Goal: Obtain resource: Download file/media

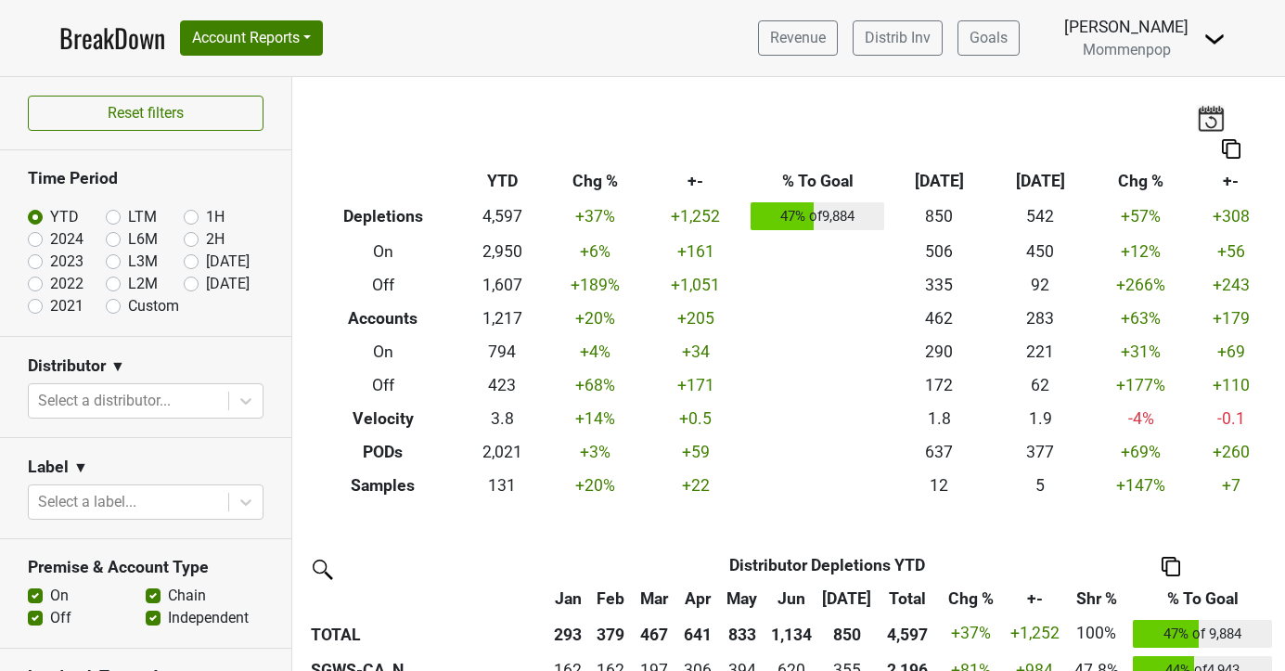
click at [50, 238] on label "2024" at bounding box center [66, 239] width 33 height 22
click at [32, 238] on input "2024" at bounding box center [65, 237] width 74 height 19
radio input "true"
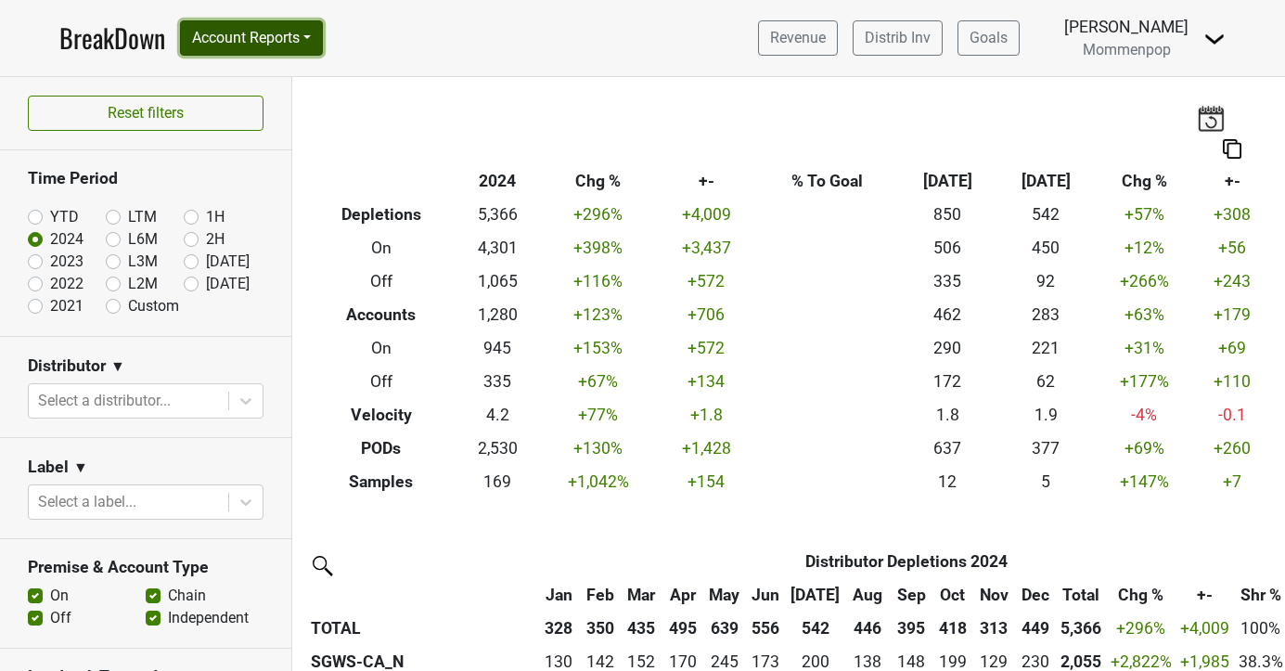
click at [249, 48] on button "Account Reports" at bounding box center [251, 37] width 143 height 35
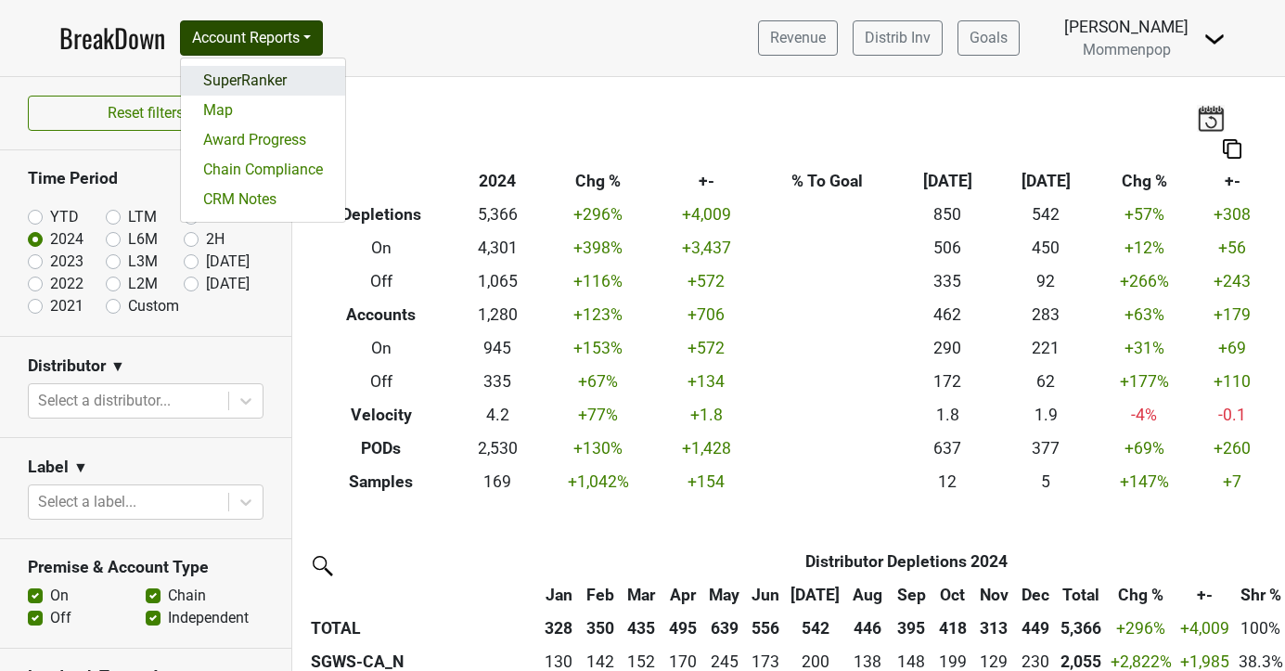
click at [260, 86] on link "SuperRanker" at bounding box center [263, 81] width 164 height 30
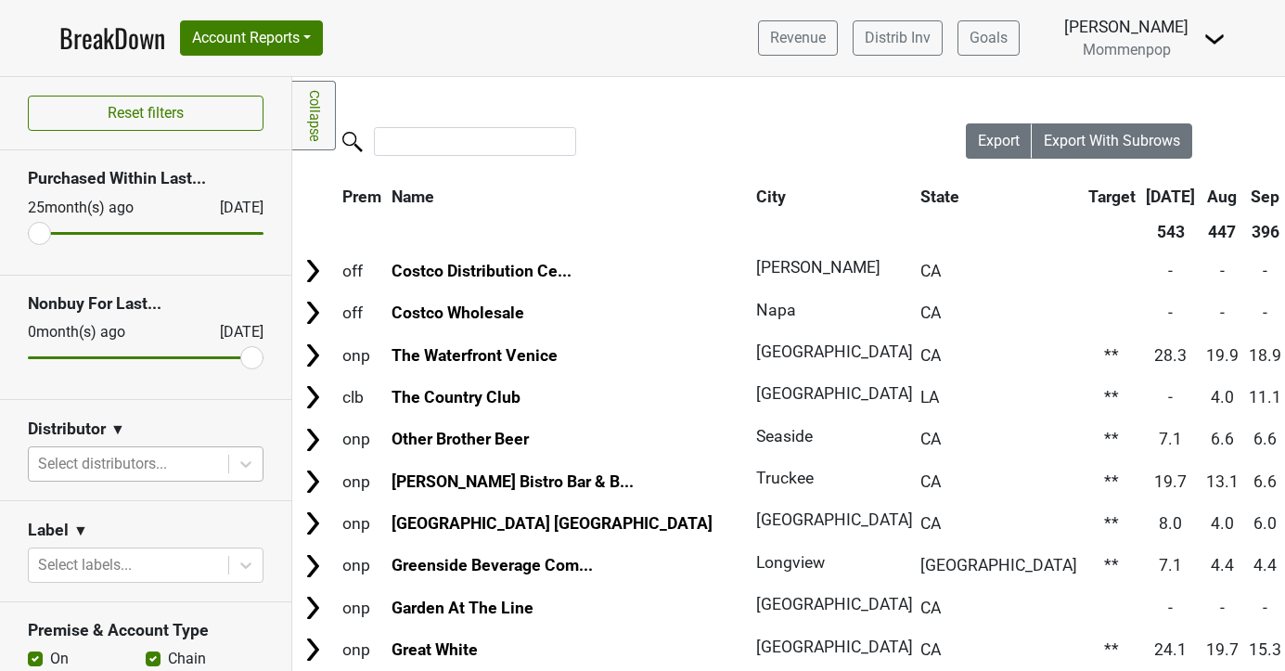
click at [99, 460] on div at bounding box center [128, 464] width 181 height 26
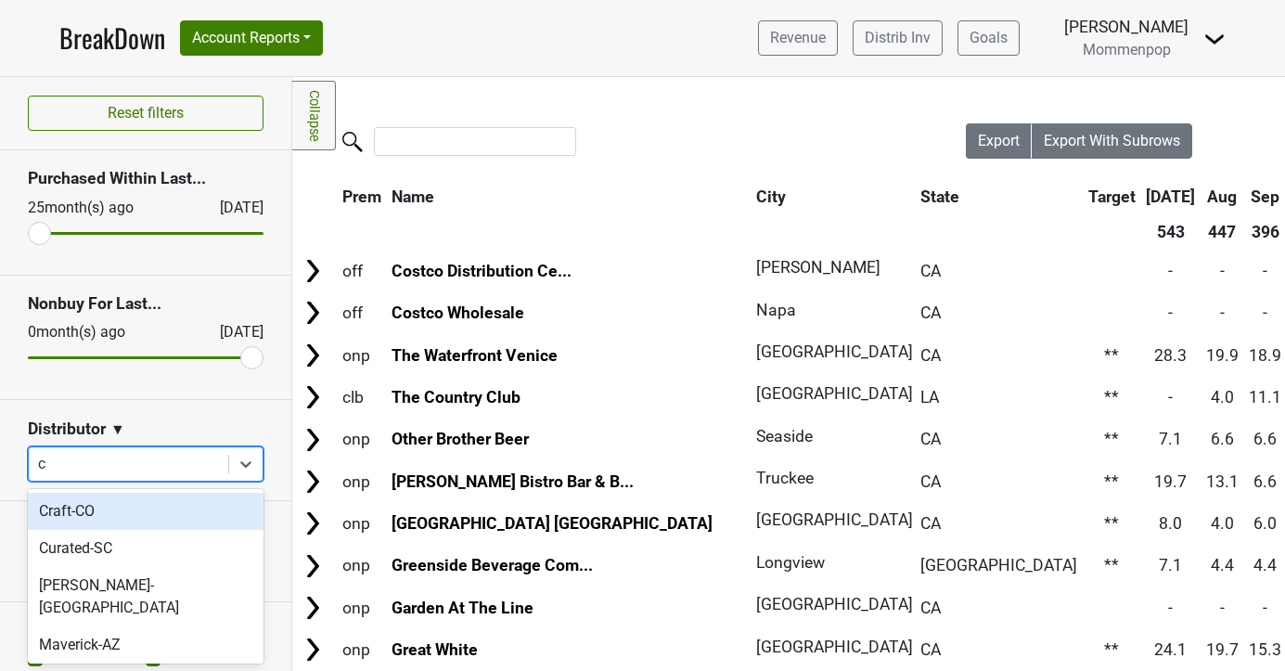
type input "ca"
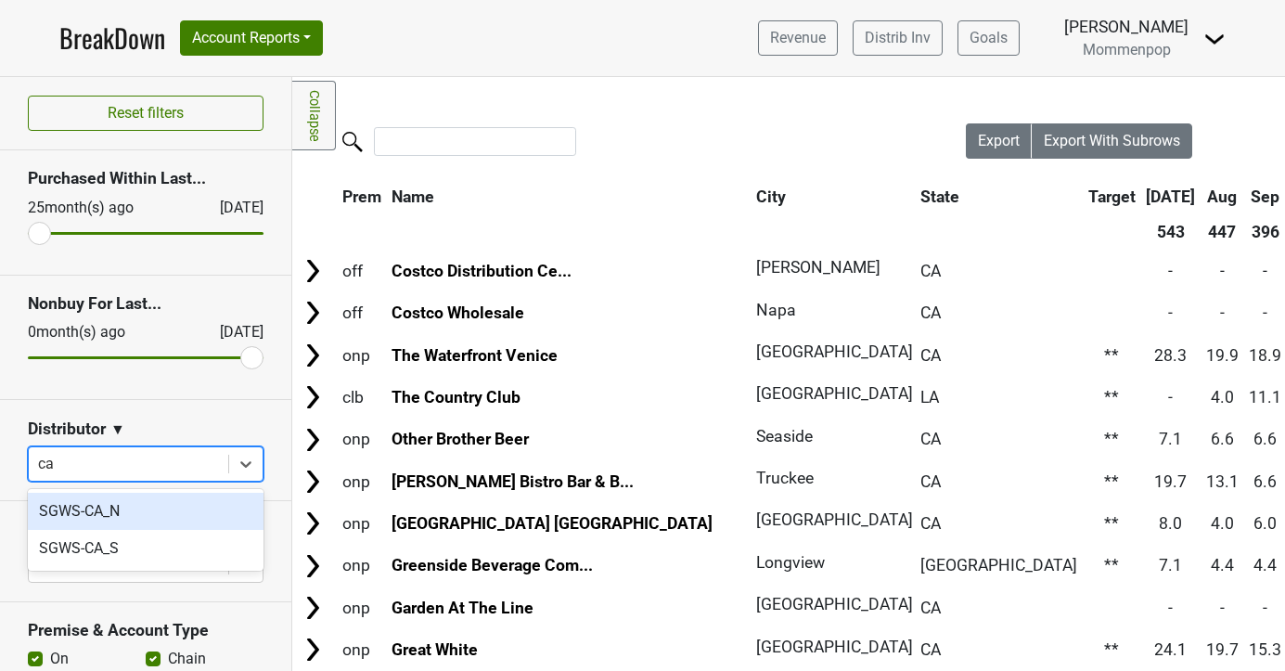
click at [83, 506] on div "SGWS-CA_N" at bounding box center [146, 511] width 236 height 37
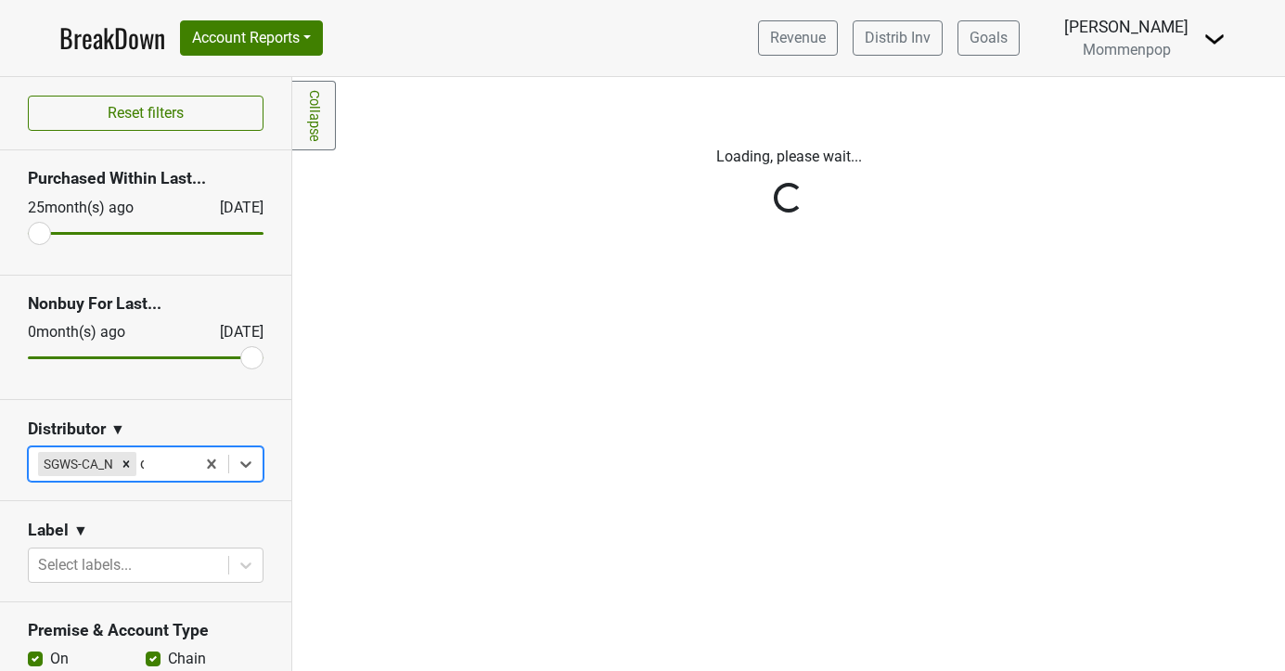
type input "ca"
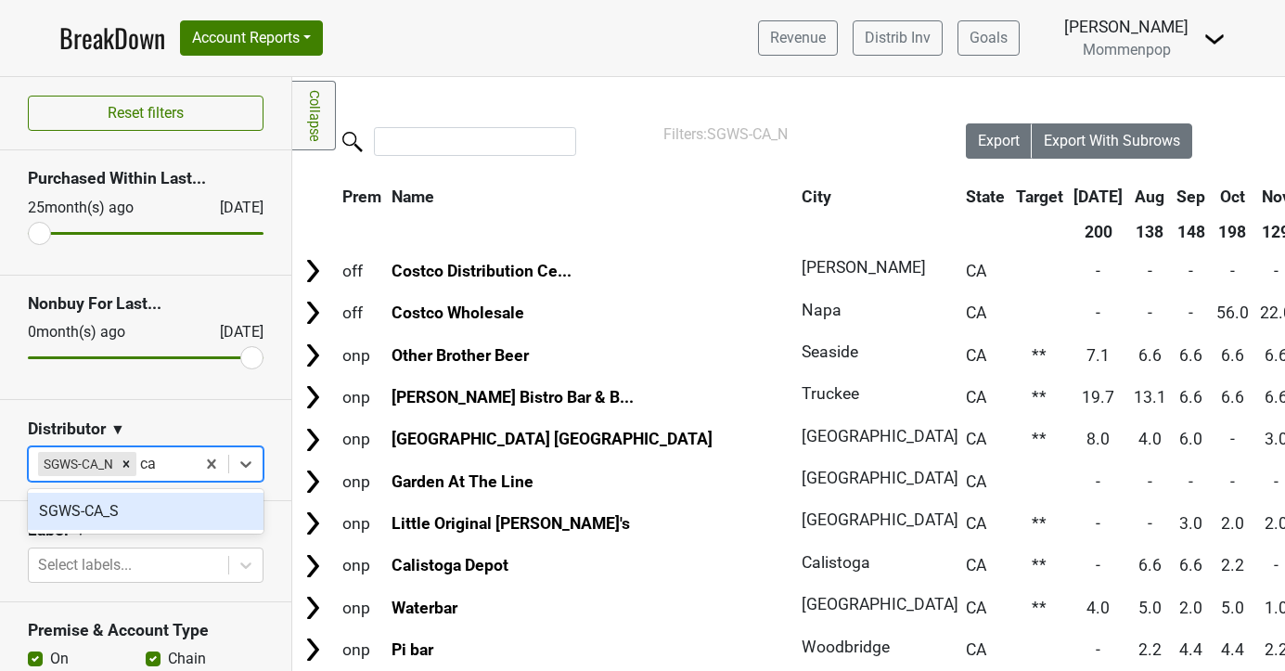
click at [126, 505] on div "SGWS-CA_S" at bounding box center [146, 511] width 236 height 37
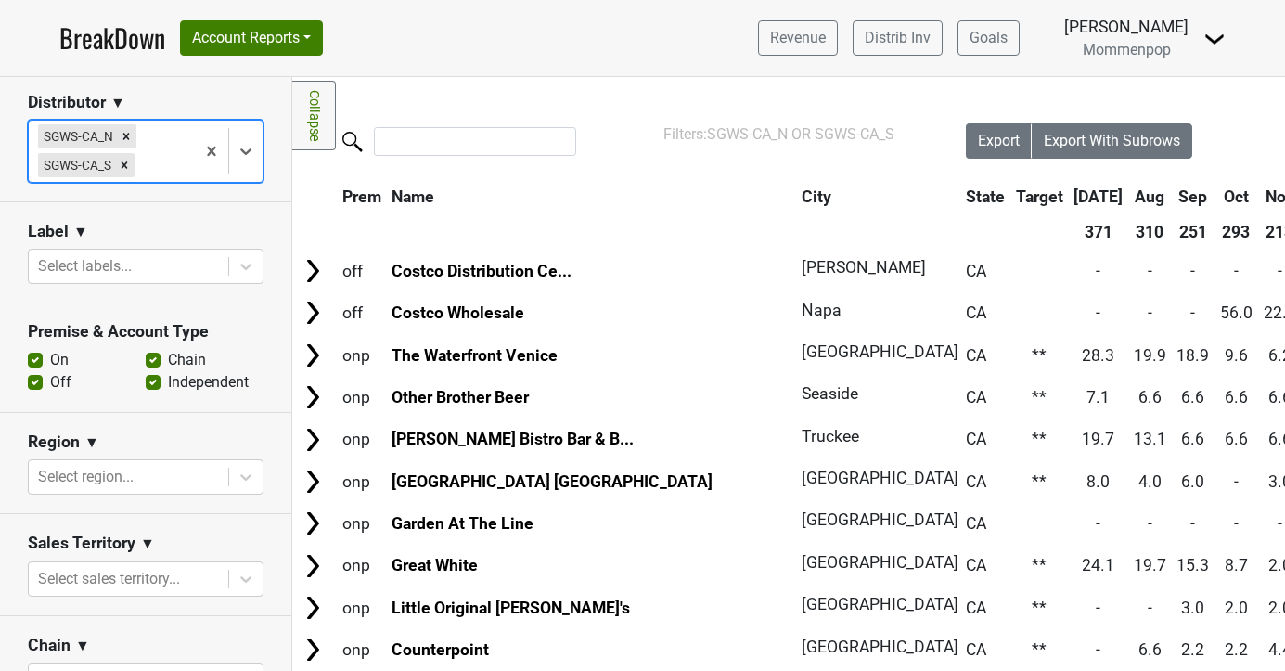
scroll to position [333, 0]
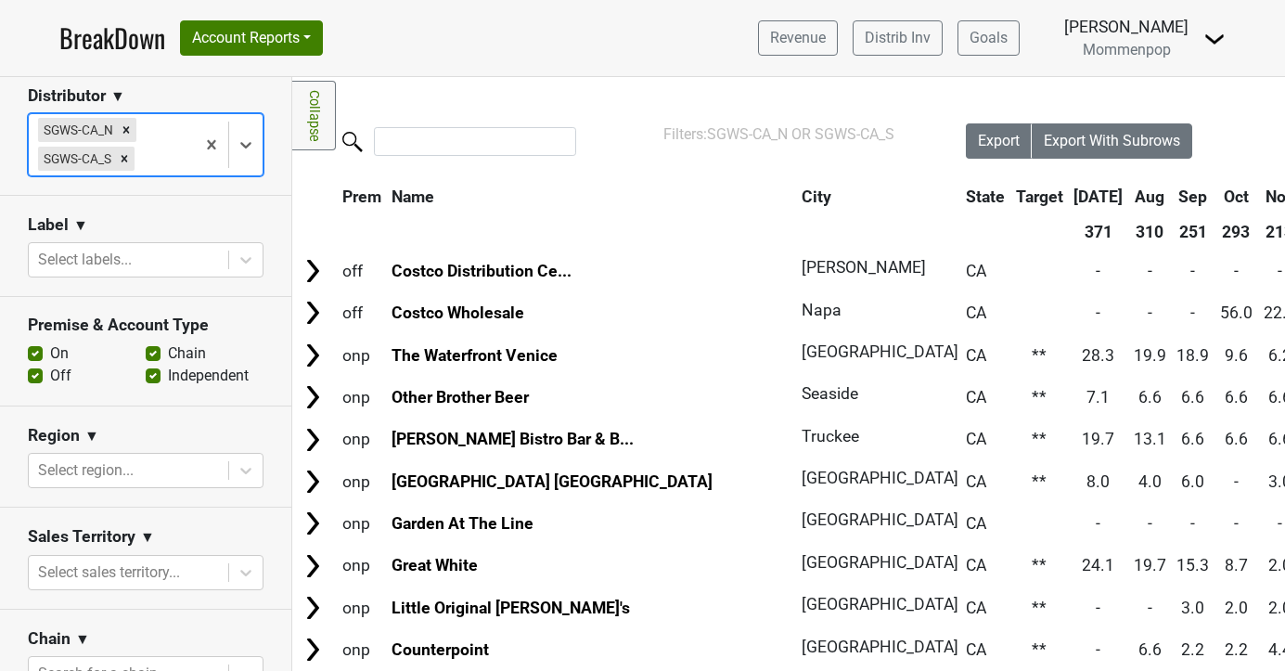
click at [168, 350] on label "Chain" at bounding box center [187, 353] width 38 height 22
click at [149, 350] on input "Chain" at bounding box center [153, 351] width 15 height 19
checkbox input "false"
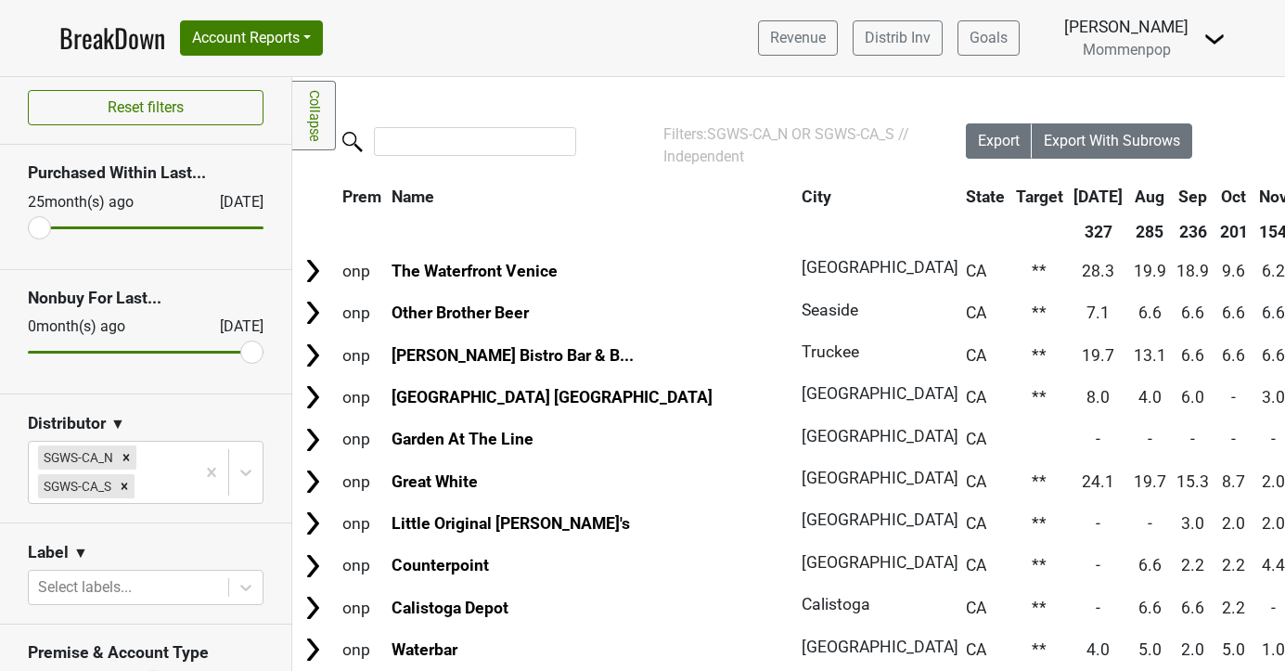
scroll to position [0, 0]
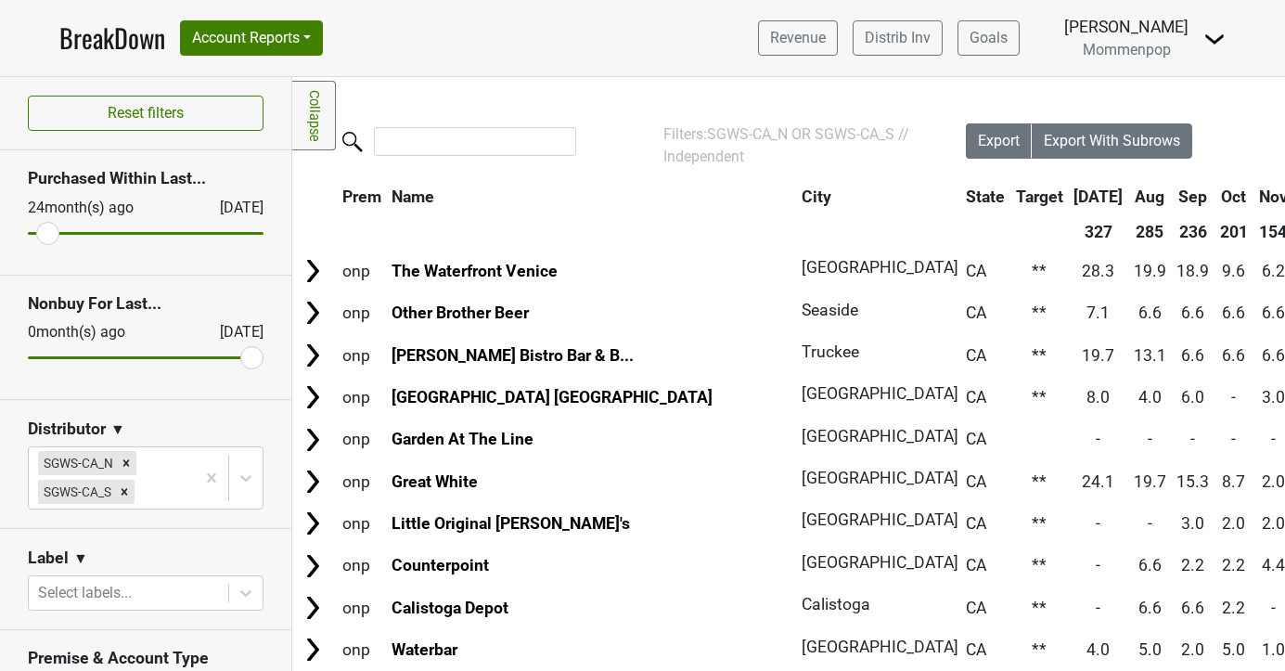
type input "25"
click at [42, 234] on input "range" at bounding box center [146, 233] width 236 height 3
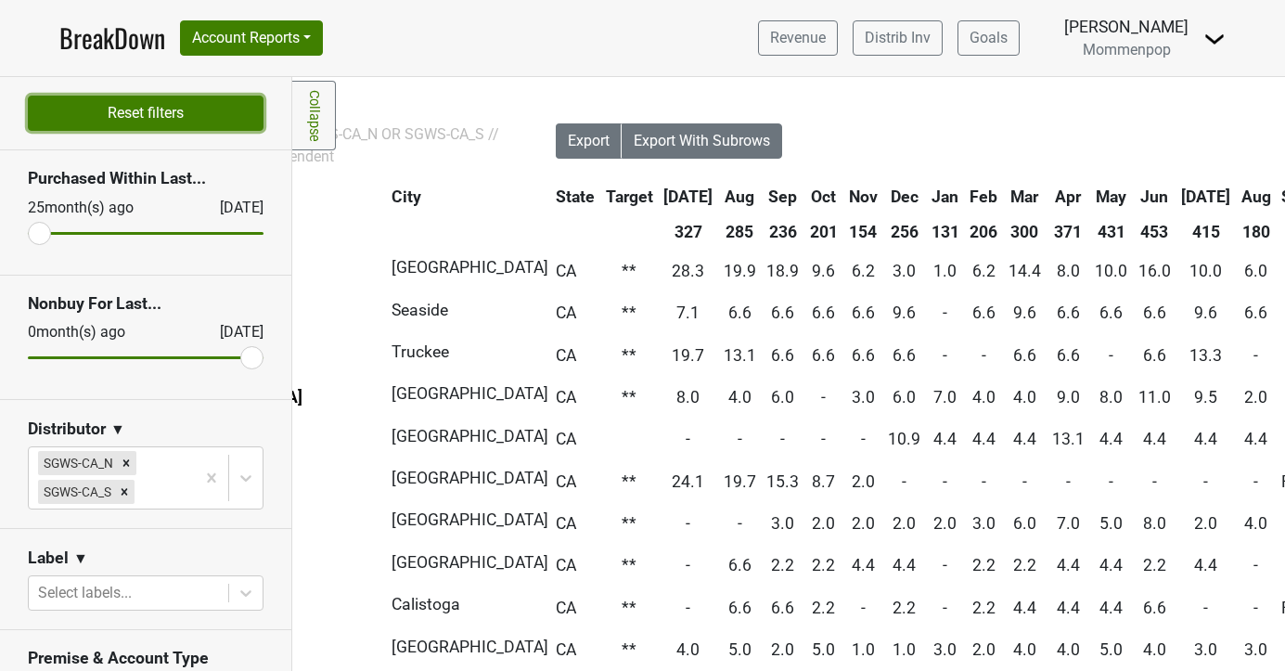
click at [176, 125] on button "Reset filters" at bounding box center [146, 113] width 236 height 35
checkbox input "true"
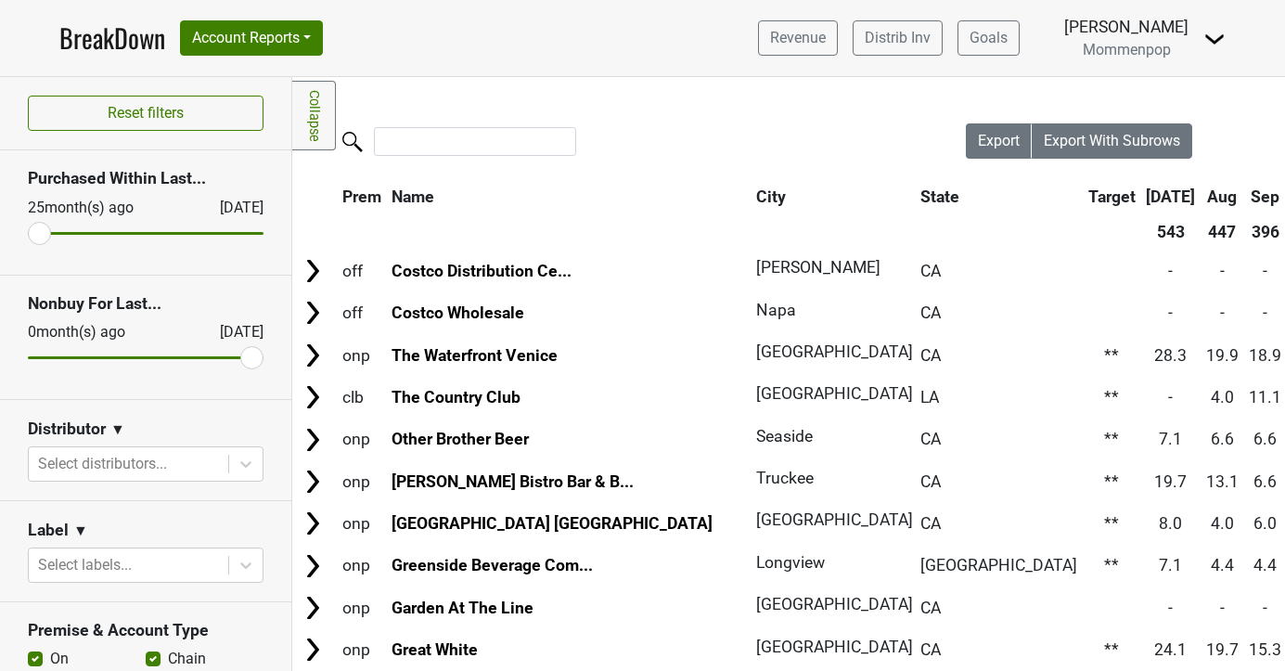
click at [140, 52] on link "BreakDown" at bounding box center [112, 38] width 106 height 39
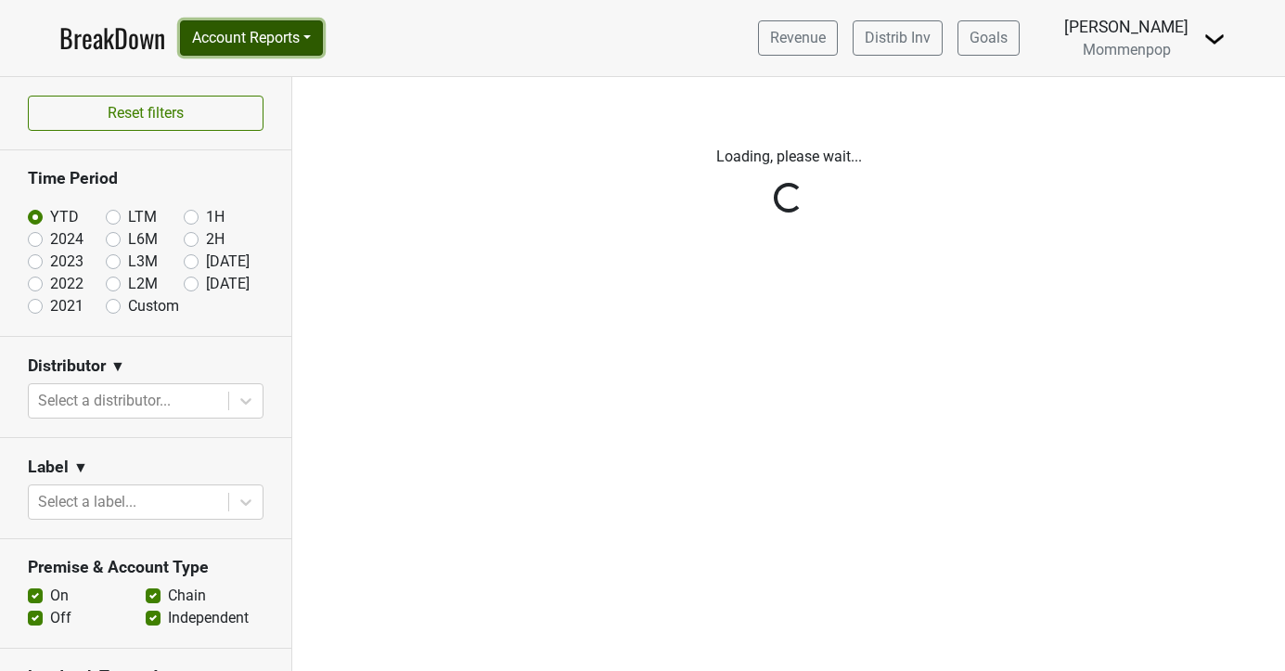
click at [262, 44] on button "Account Reports" at bounding box center [251, 37] width 143 height 35
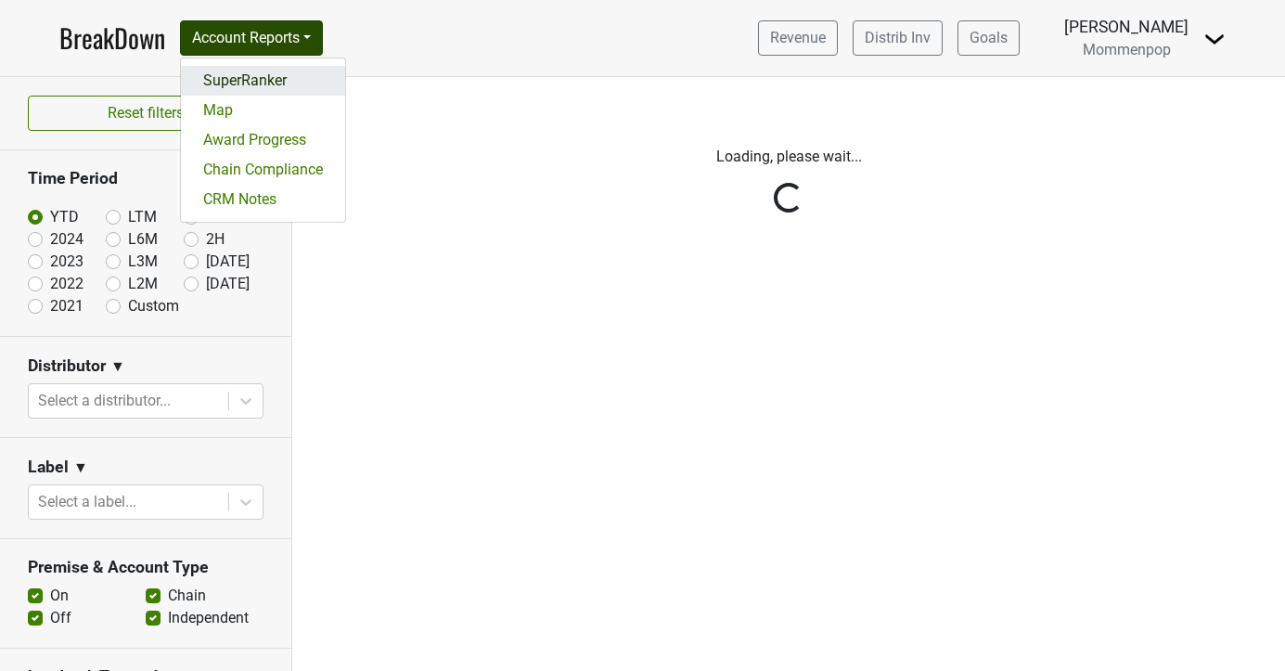
click at [247, 89] on link "SuperRanker" at bounding box center [263, 81] width 164 height 30
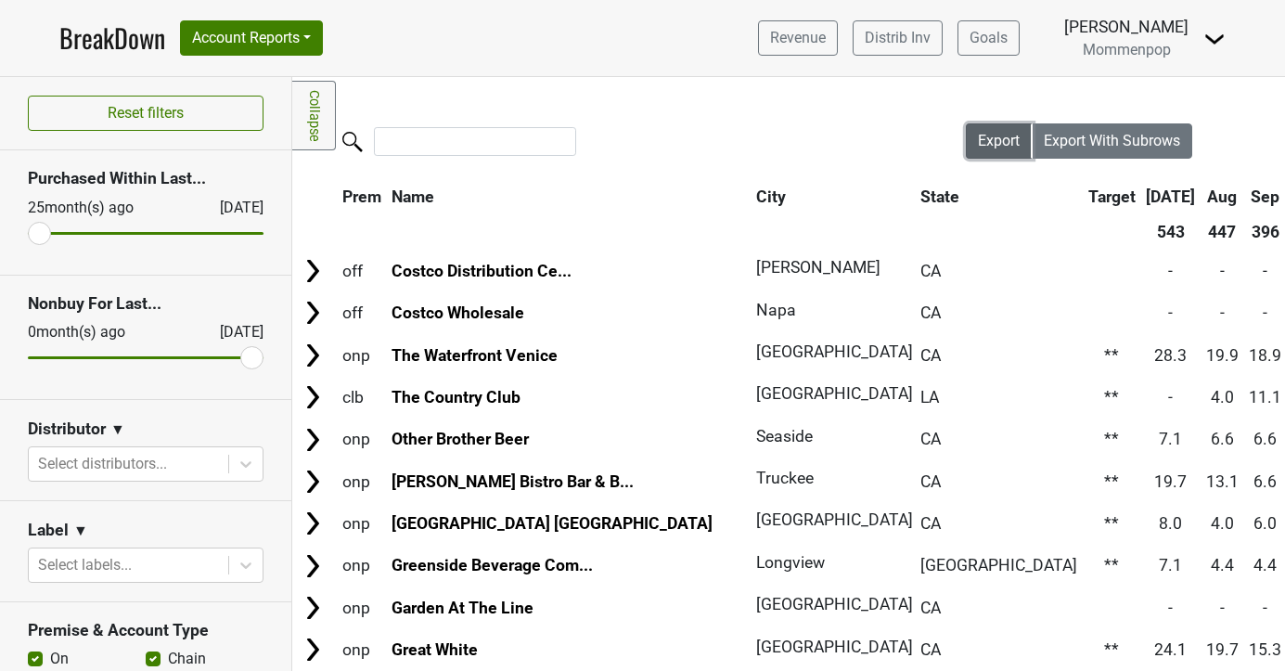
click at [969, 139] on button "Export" at bounding box center [999, 140] width 67 height 35
click at [111, 472] on div at bounding box center [128, 464] width 181 height 26
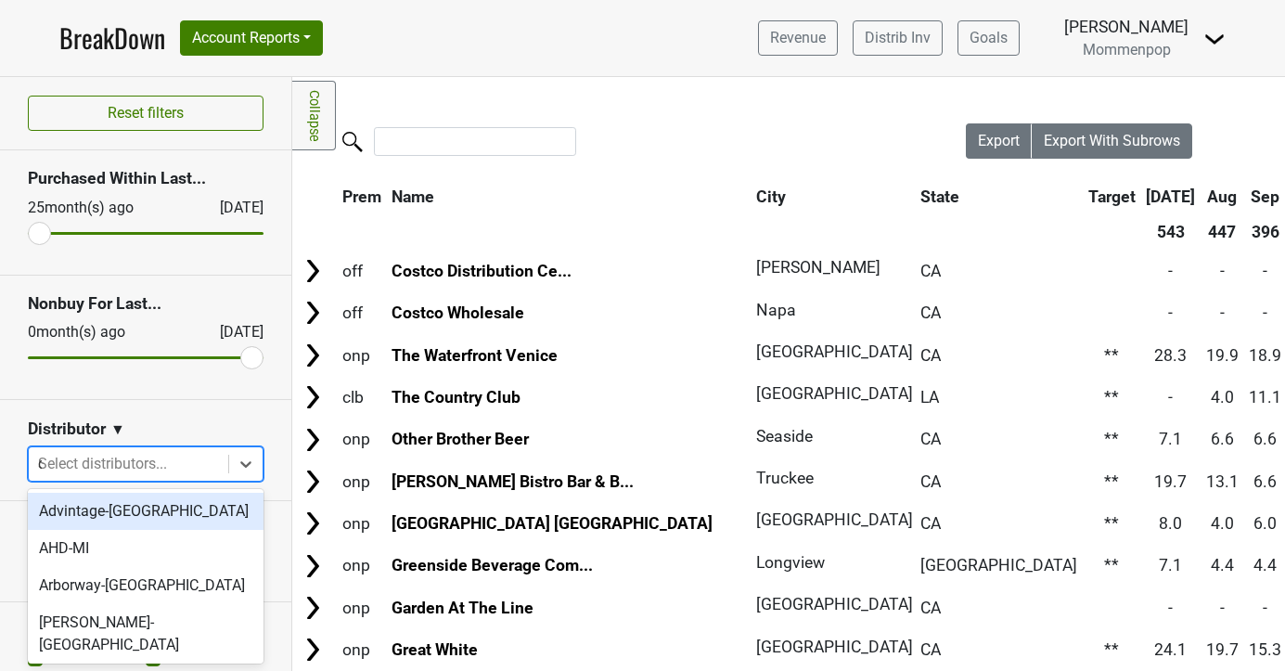
type input "ca"
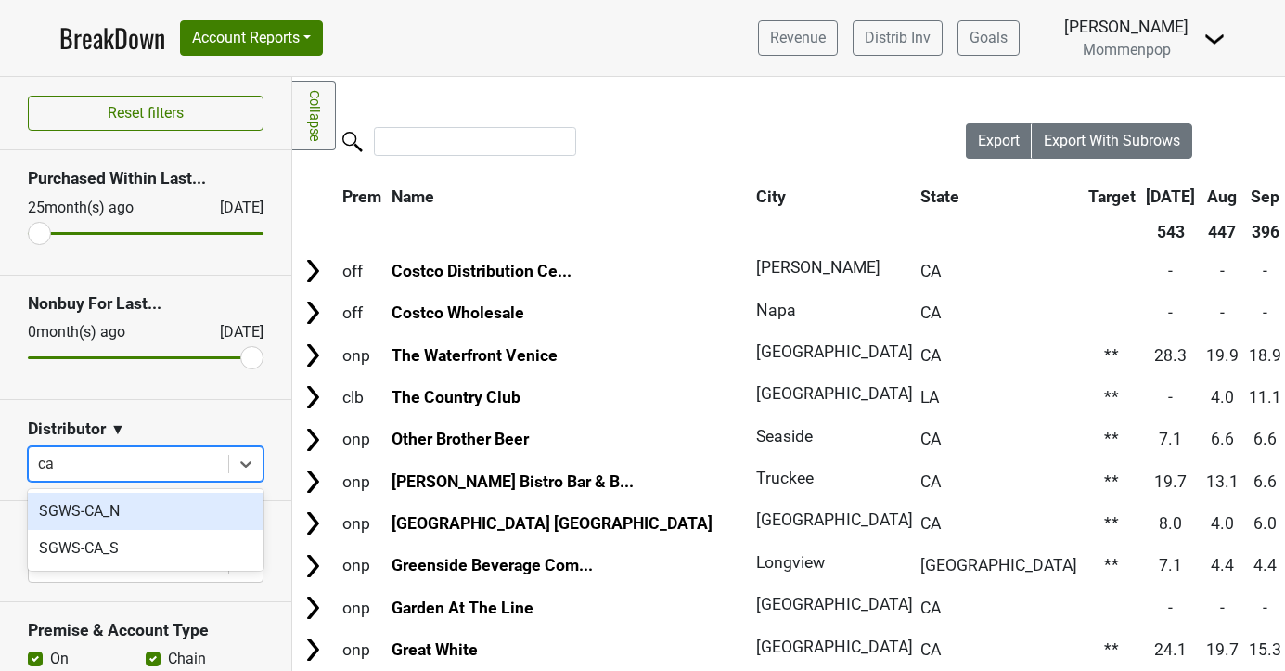
click at [95, 499] on div "SGWS-CA_N" at bounding box center [146, 511] width 236 height 37
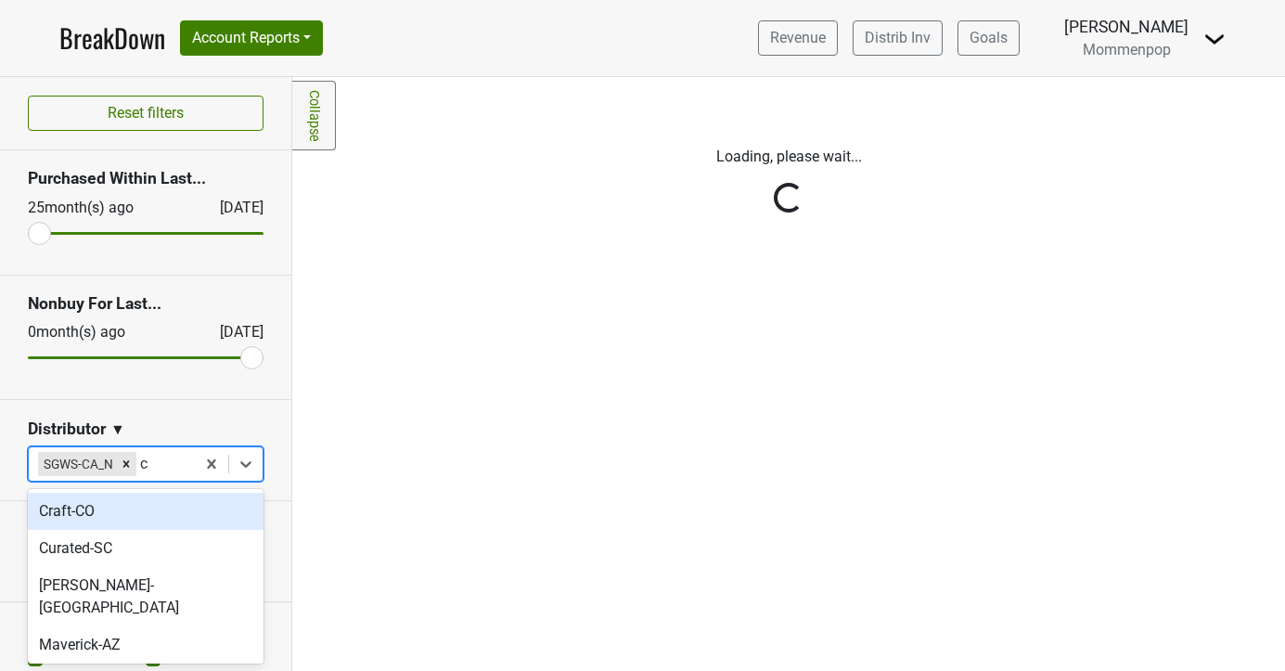
type input "ca"
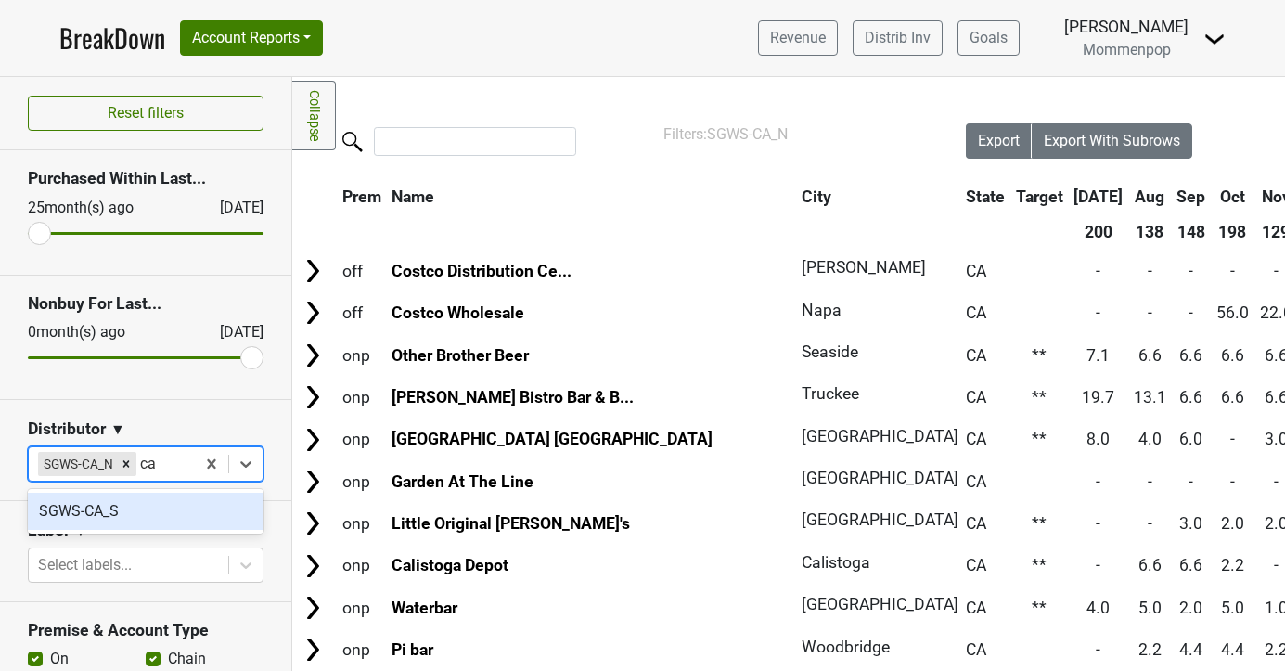
click at [105, 507] on div "SGWS-CA_S" at bounding box center [146, 511] width 236 height 37
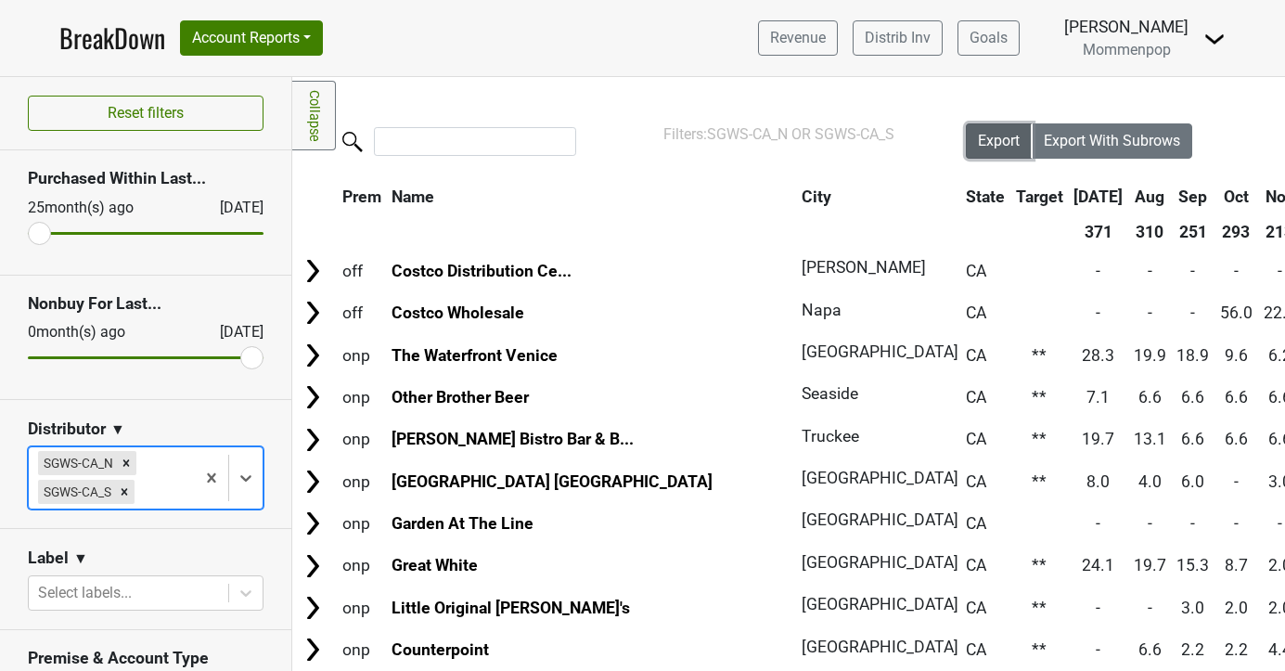
click at [1004, 137] on span "Export" at bounding box center [999, 141] width 42 height 18
